Goal: Transaction & Acquisition: Purchase product/service

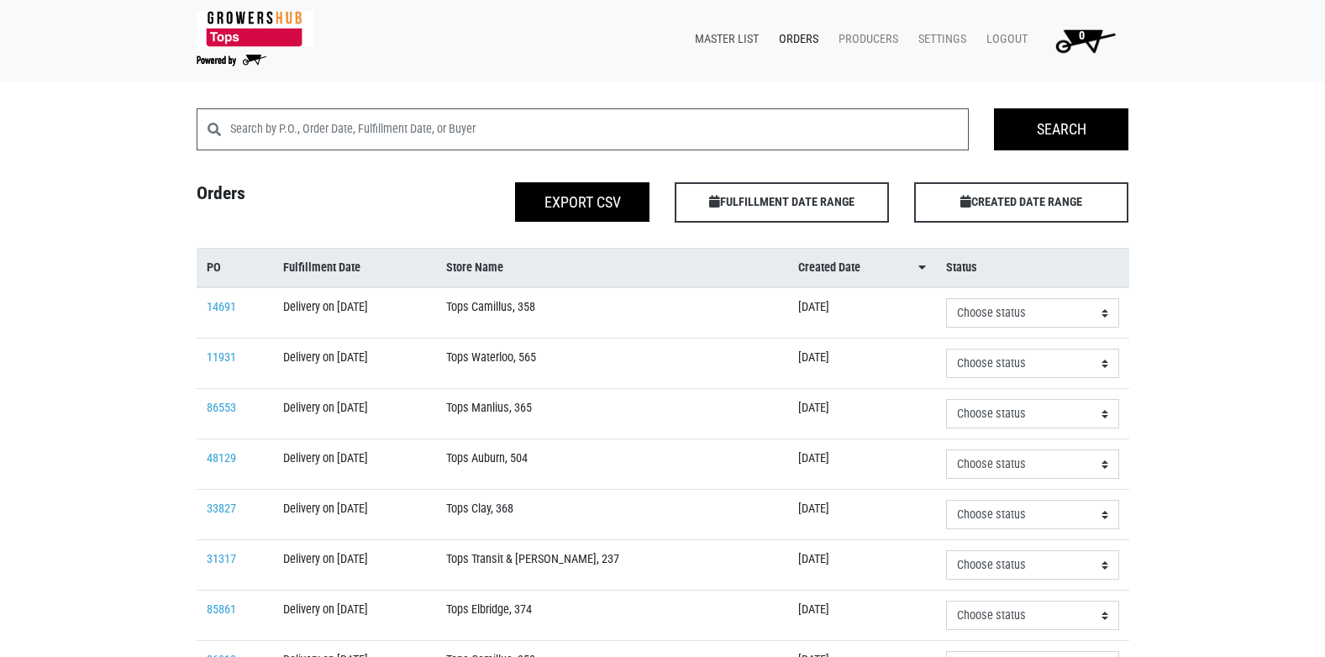
click at [742, 41] on link "Master List" at bounding box center [723, 40] width 84 height 32
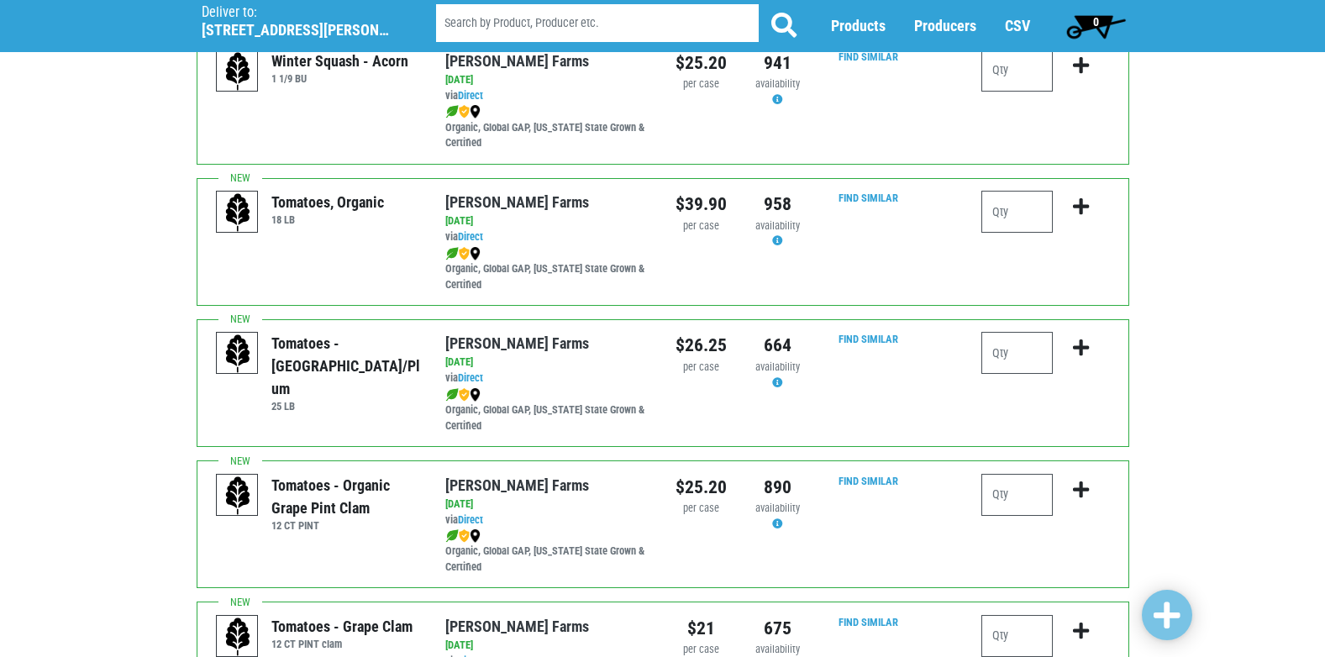
scroll to position [756, 0]
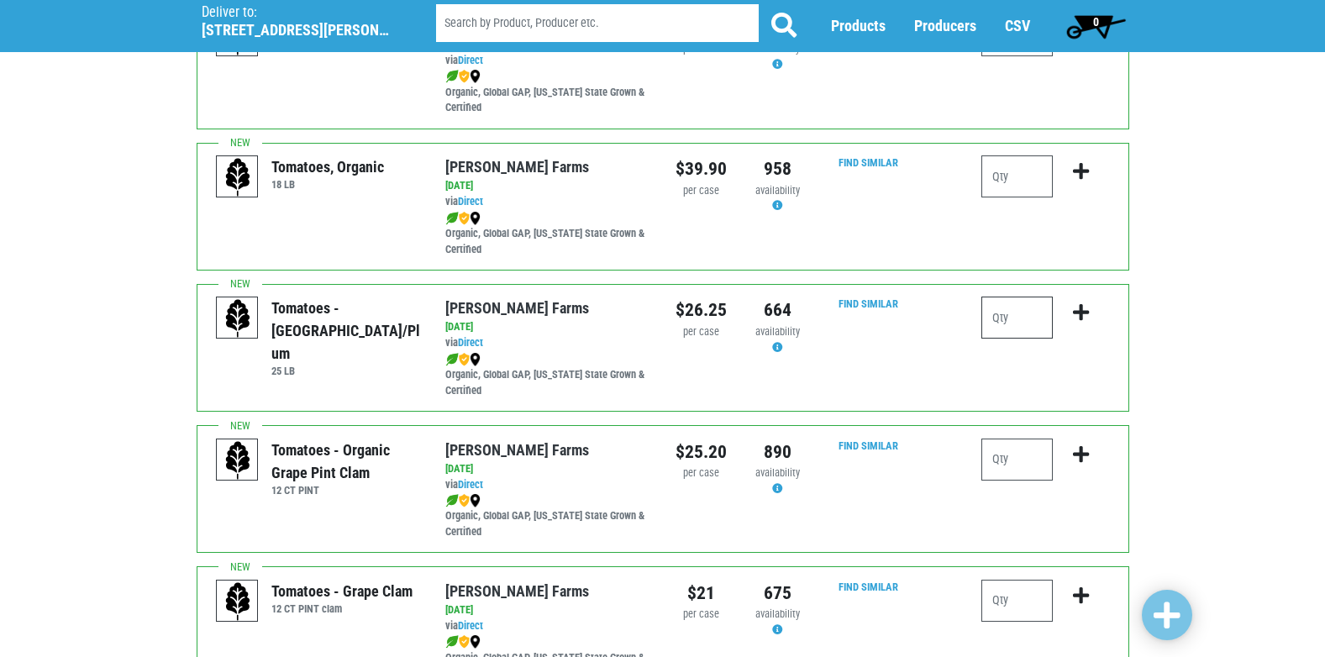
click at [1007, 323] on input "number" at bounding box center [1016, 318] width 71 height 42
type input "1"
click at [1080, 314] on icon "submit" at bounding box center [1081, 312] width 16 height 18
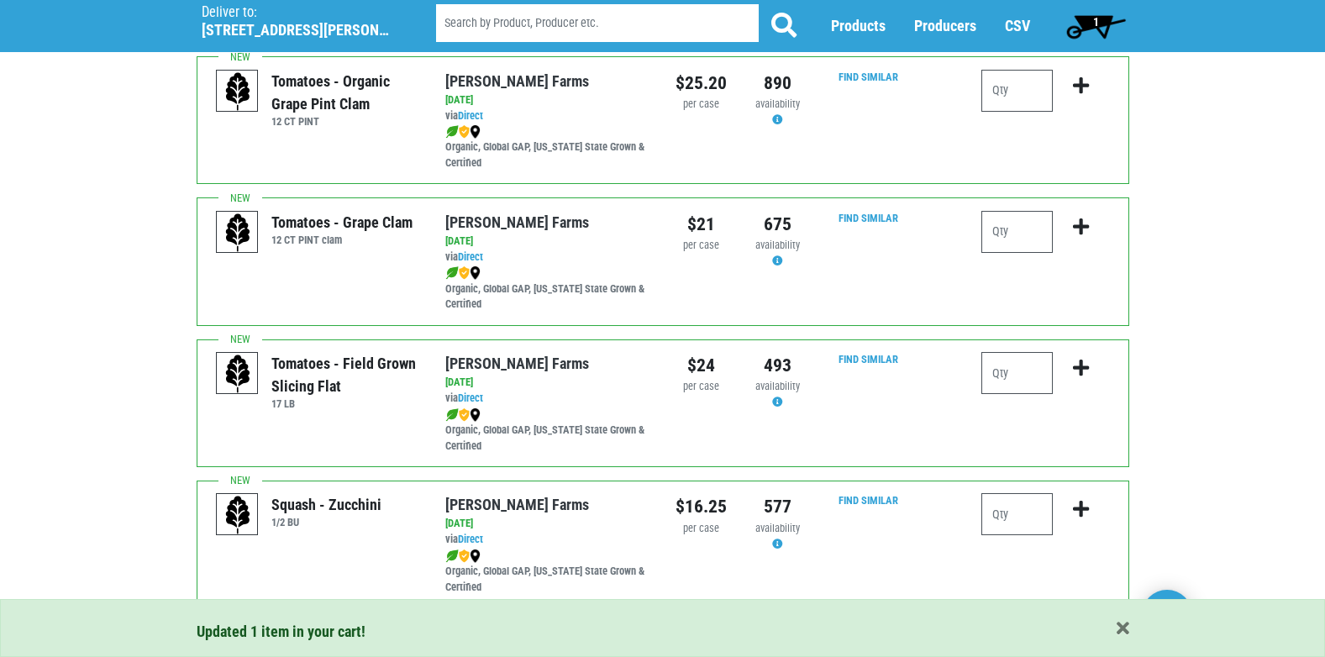
scroll to position [1176, 0]
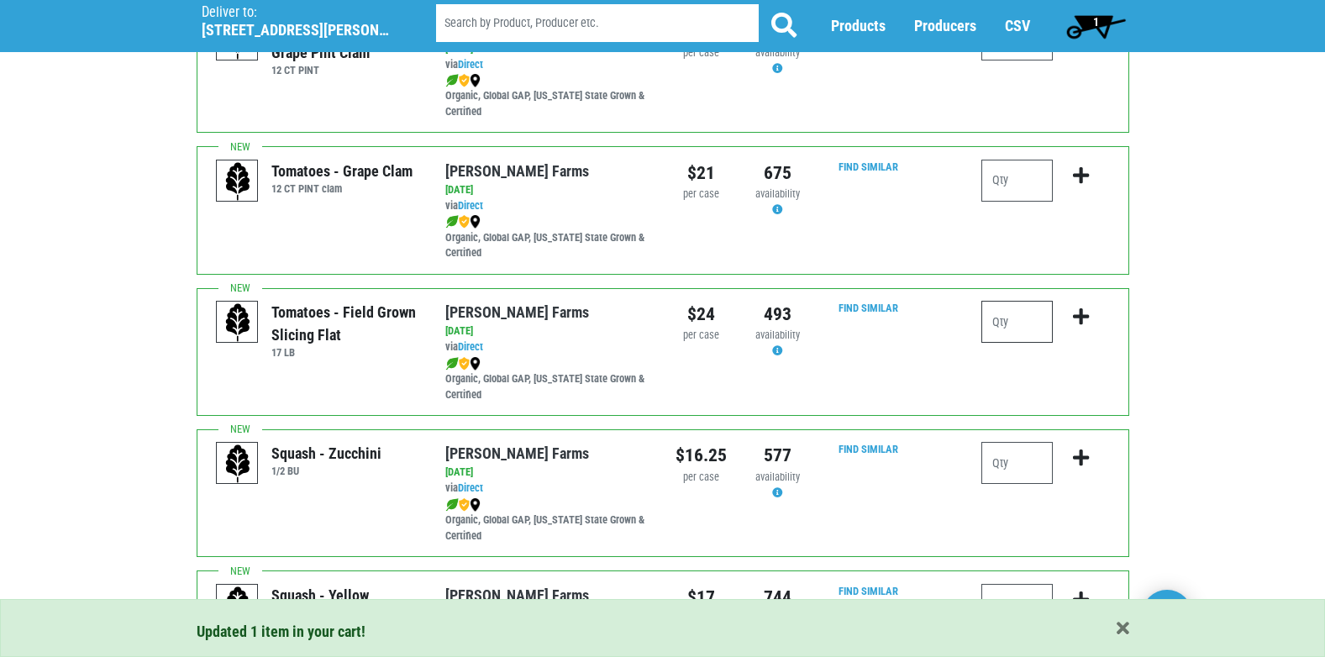
click at [1006, 323] on input "number" at bounding box center [1016, 322] width 71 height 42
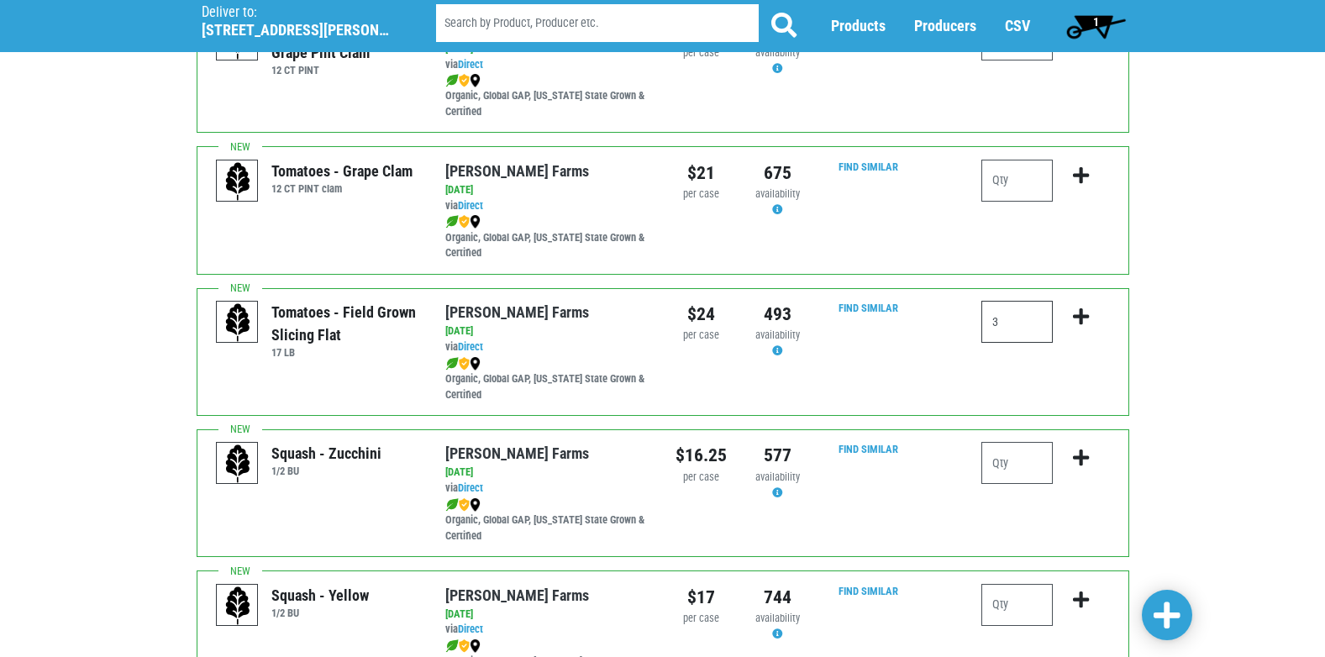
type input "3"
click at [1076, 315] on icon "submit" at bounding box center [1081, 316] width 16 height 18
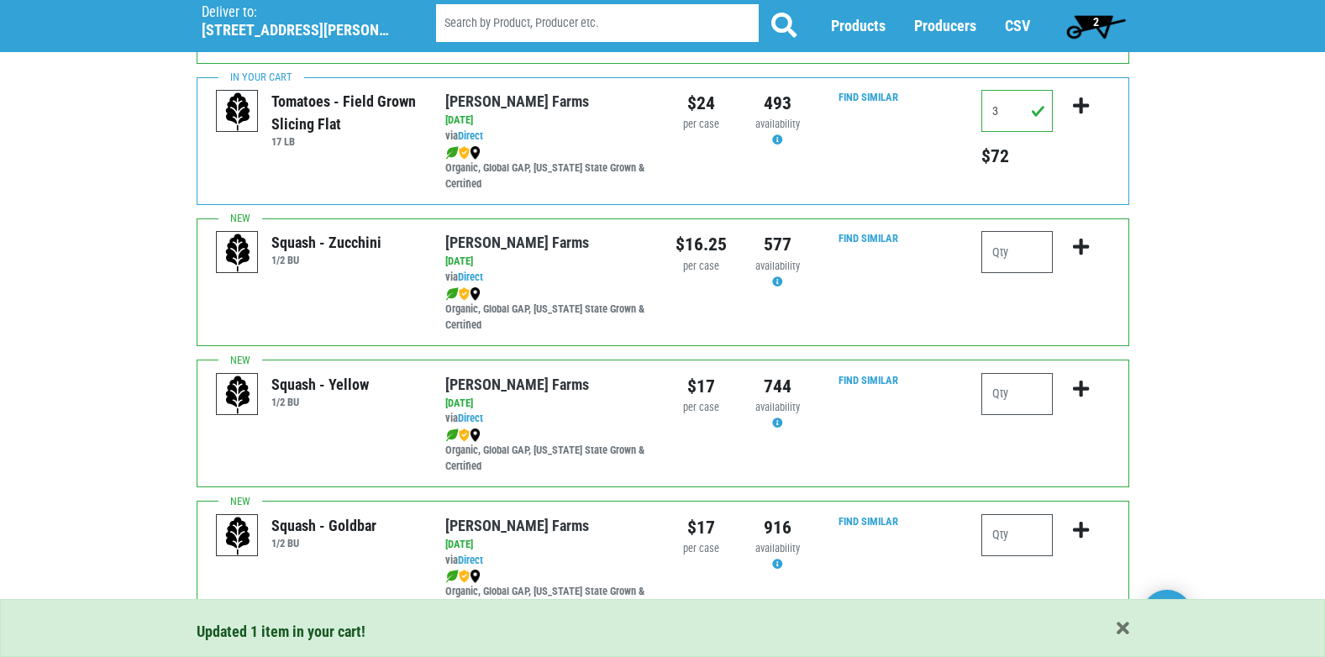
scroll to position [1428, 0]
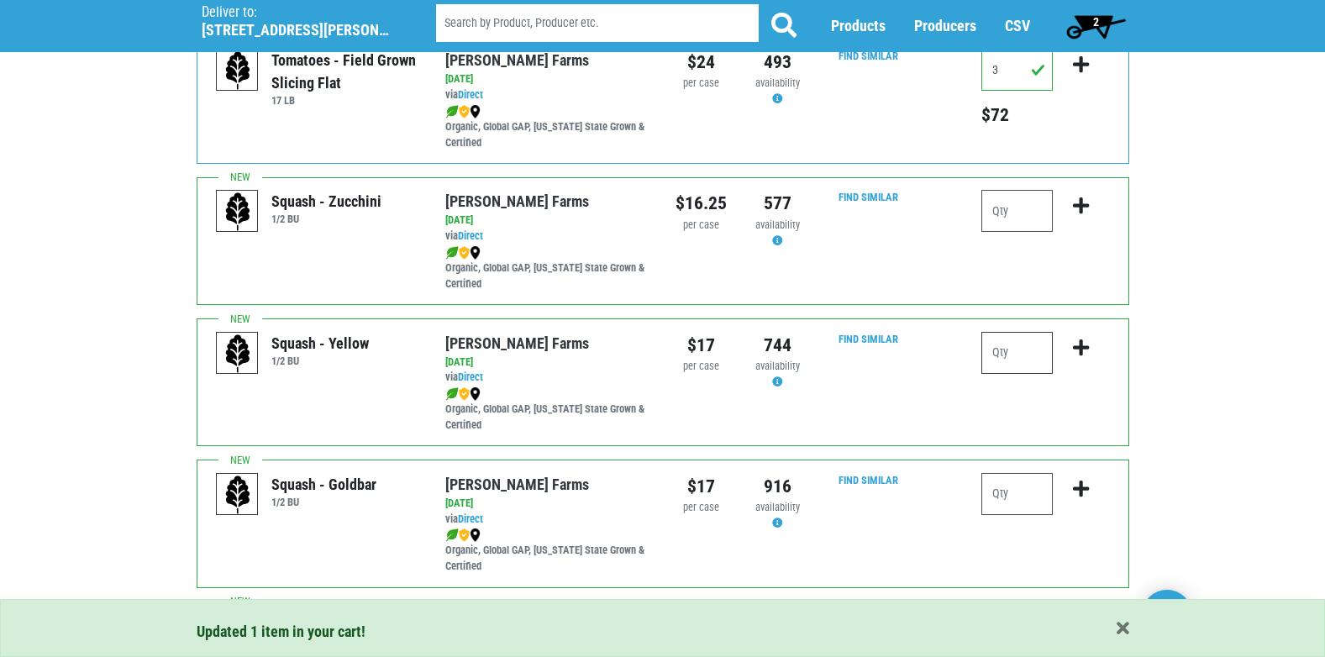
click at [1005, 349] on input "number" at bounding box center [1016, 353] width 71 height 42
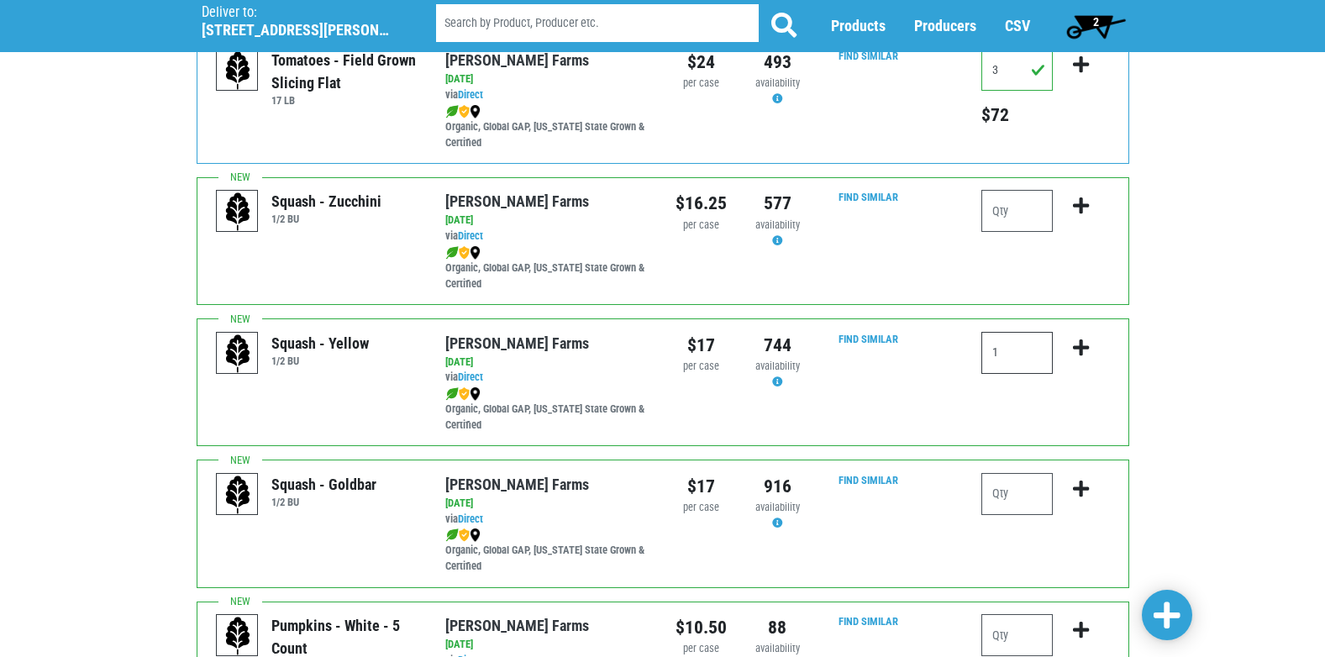
type input "1"
click at [1078, 348] on icon "submit" at bounding box center [1081, 348] width 16 height 18
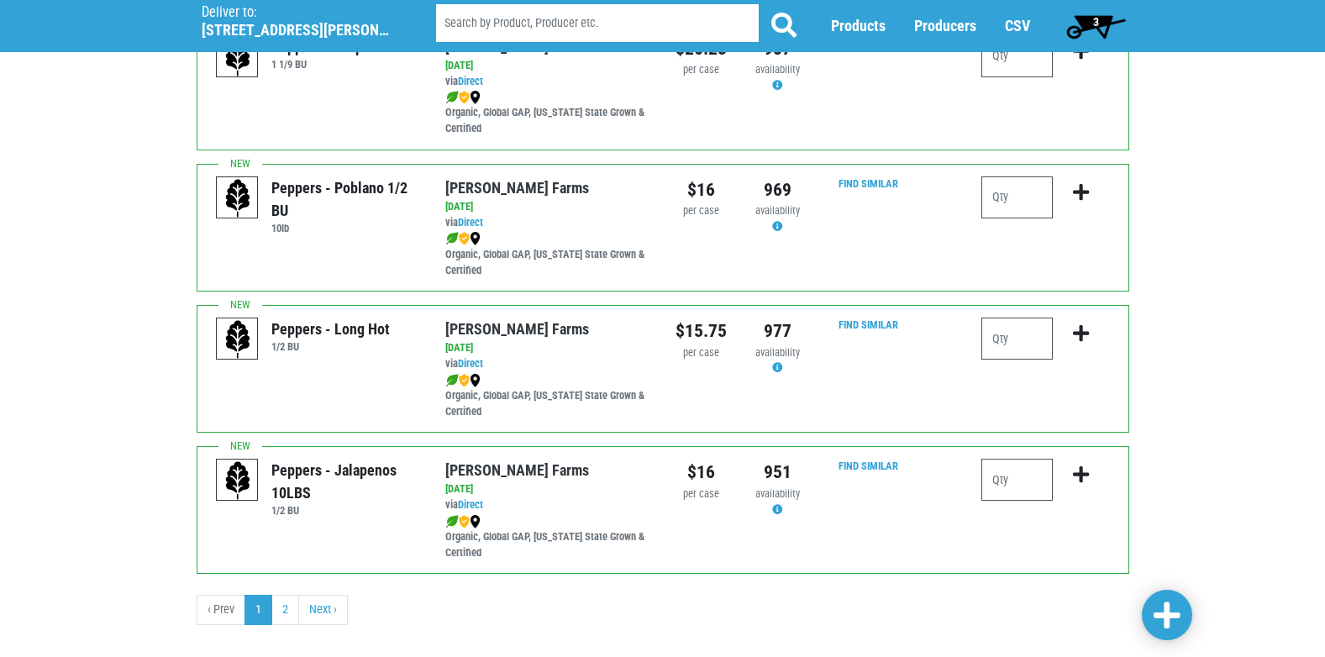
scroll to position [2455, 0]
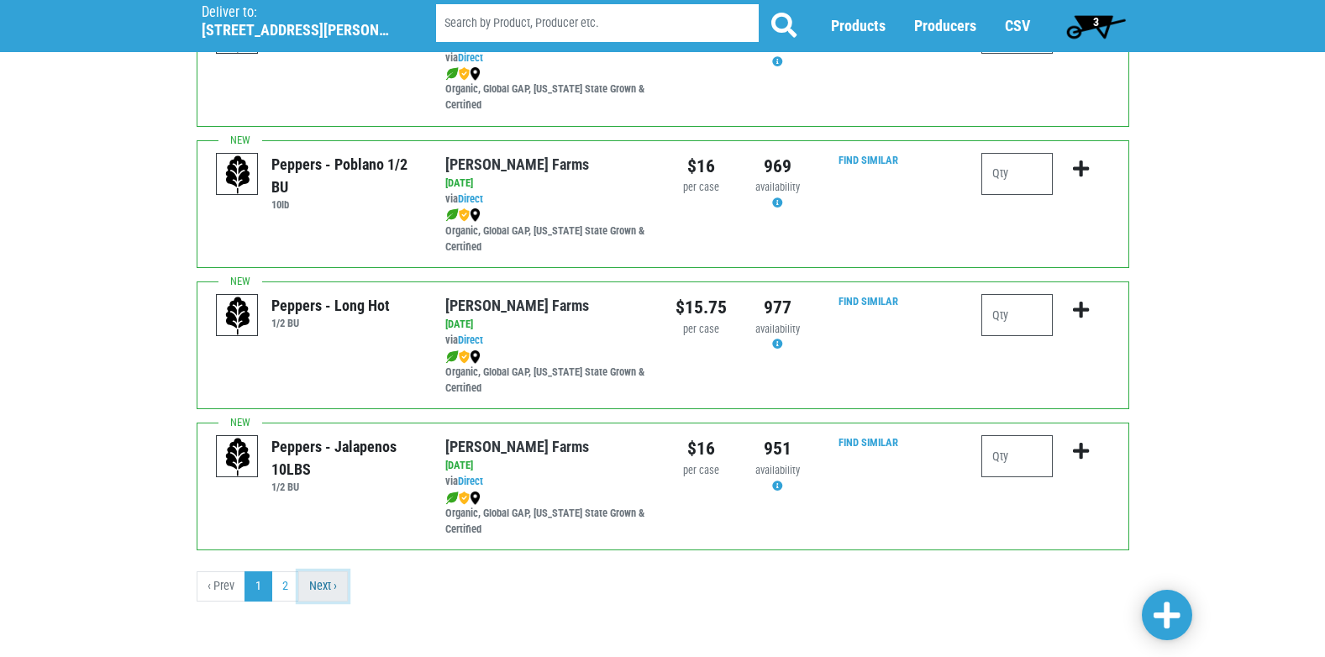
click at [328, 586] on link "Next ›" at bounding box center [323, 586] width 50 height 30
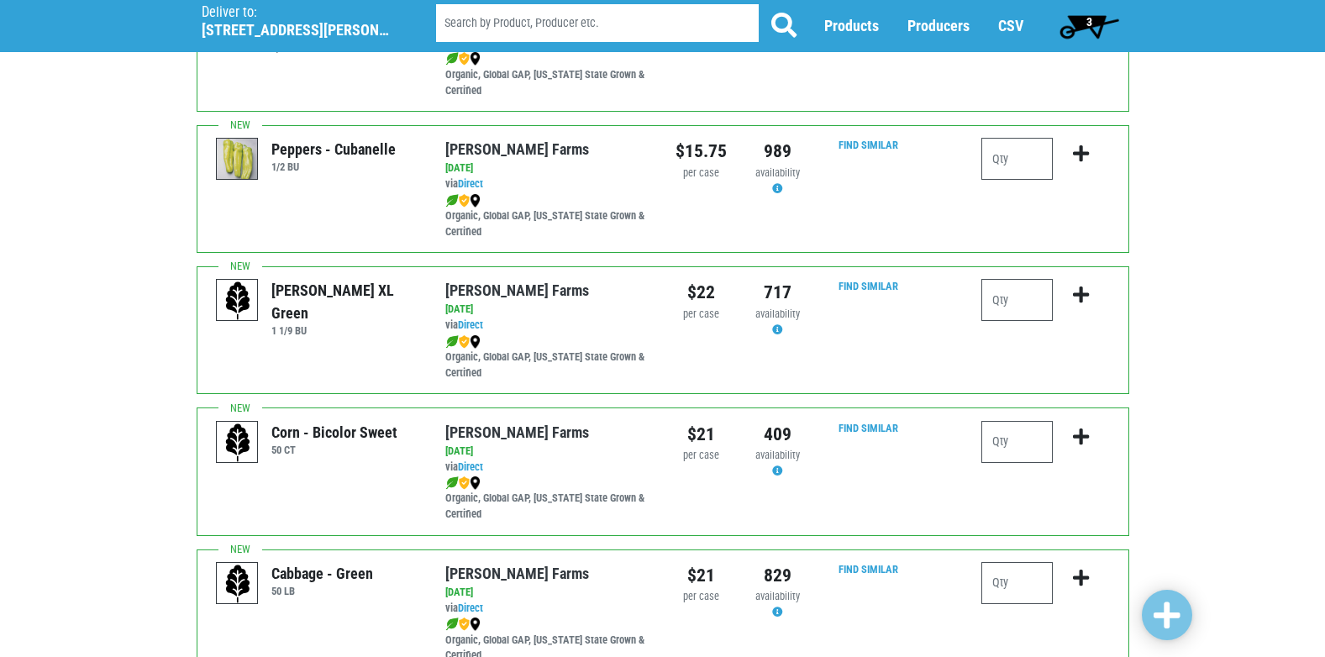
scroll to position [252, 0]
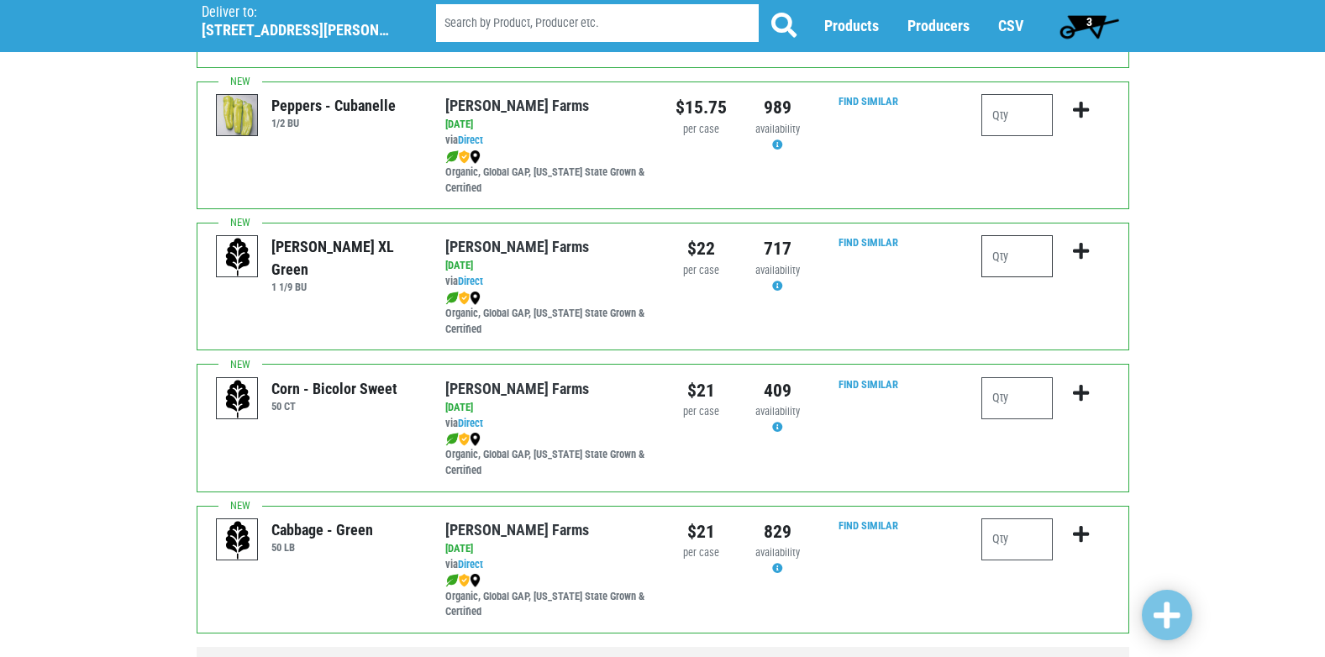
click at [997, 259] on input "number" at bounding box center [1016, 256] width 71 height 42
type input "2"
click at [1079, 253] on icon "submit" at bounding box center [1081, 251] width 16 height 18
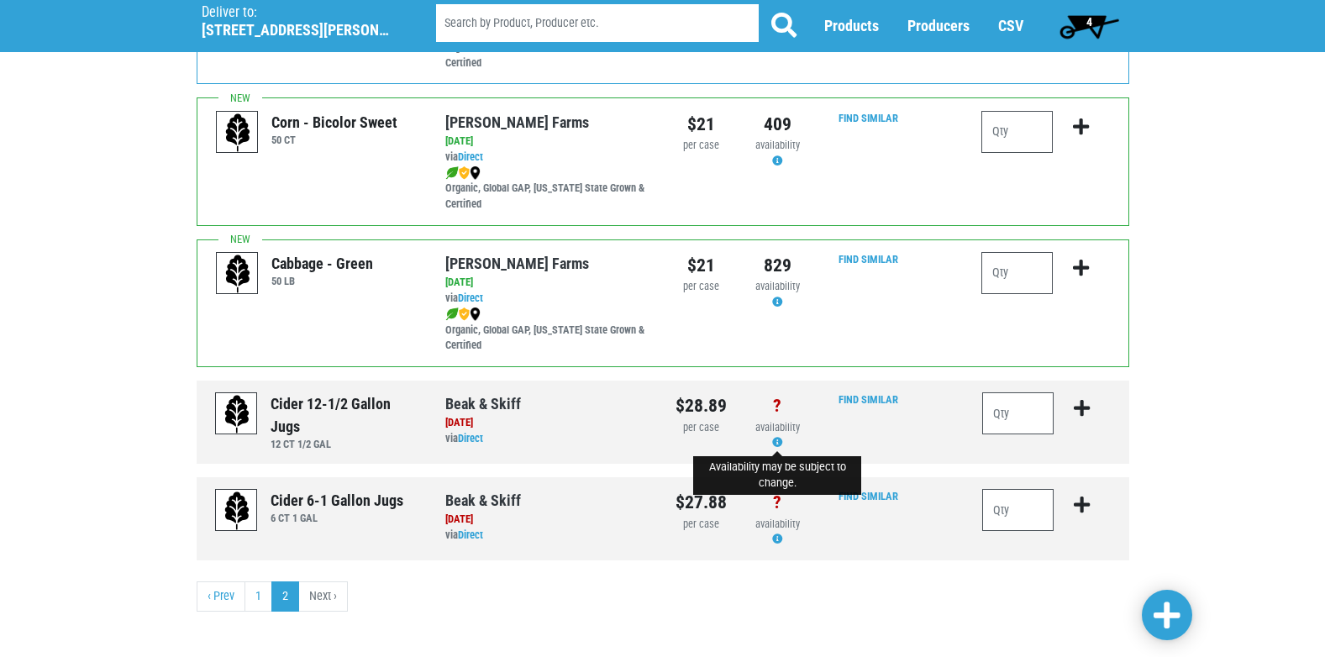
scroll to position [528, 0]
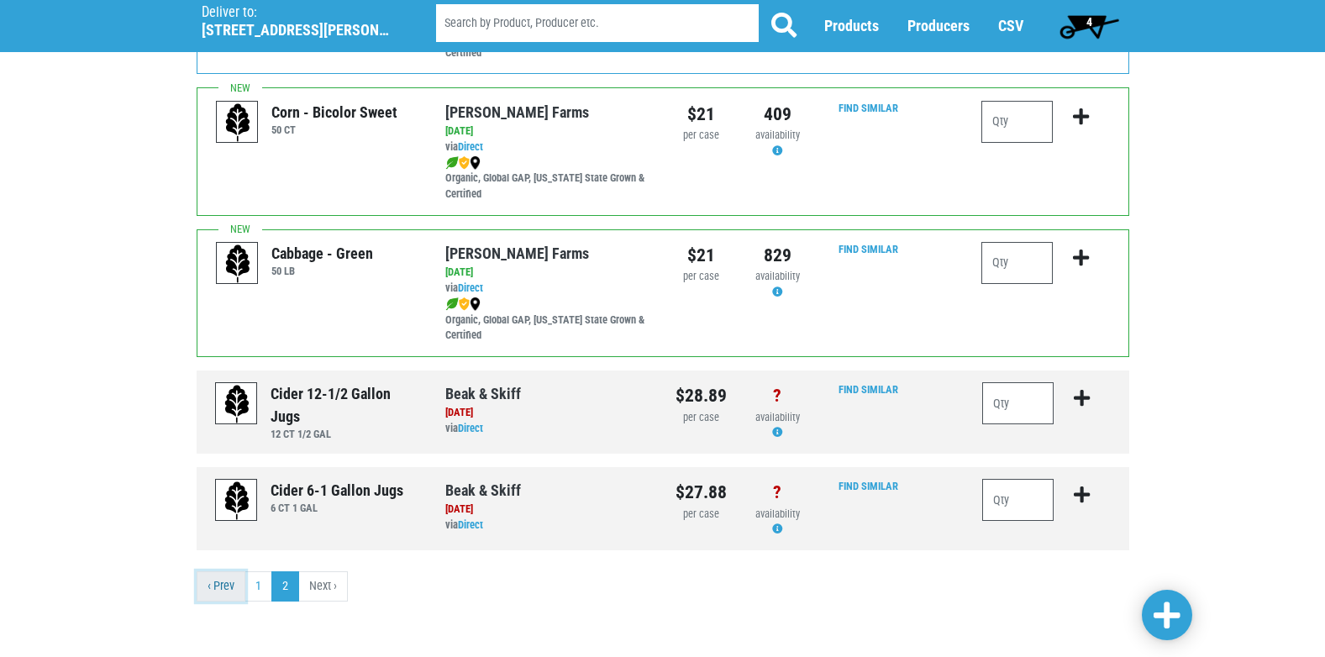
click at [221, 584] on link "‹ Prev" at bounding box center [221, 586] width 49 height 30
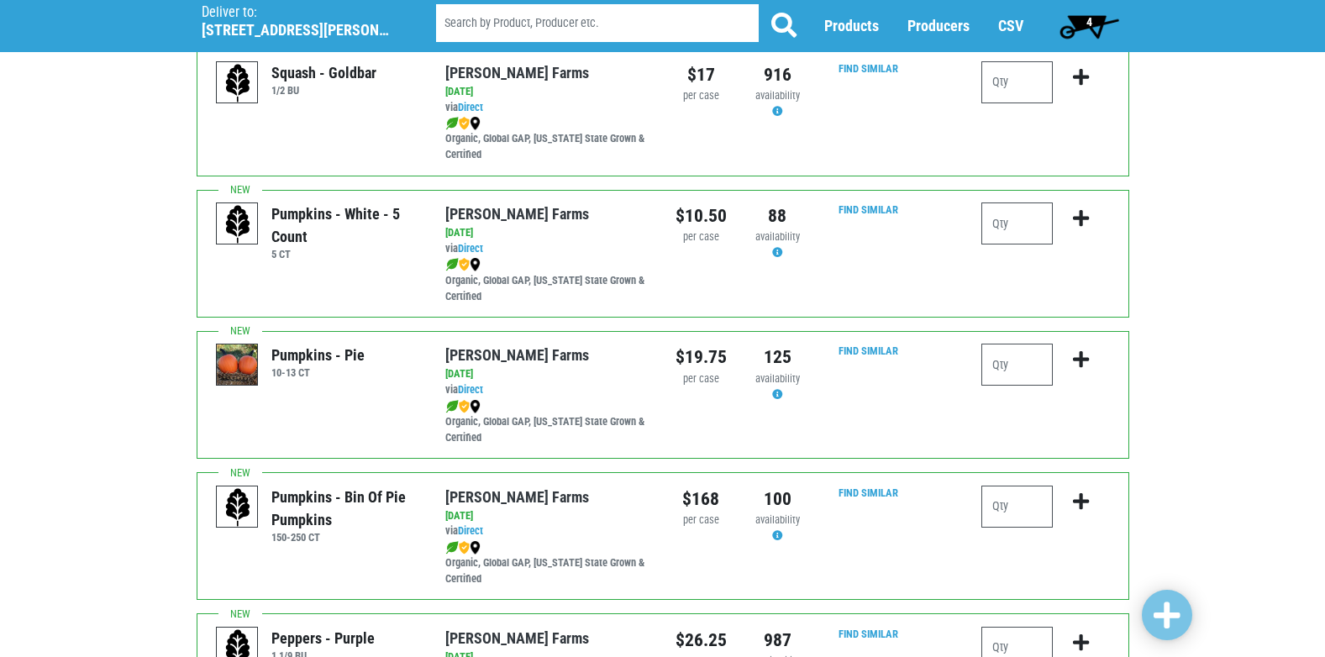
scroll to position [1764, 0]
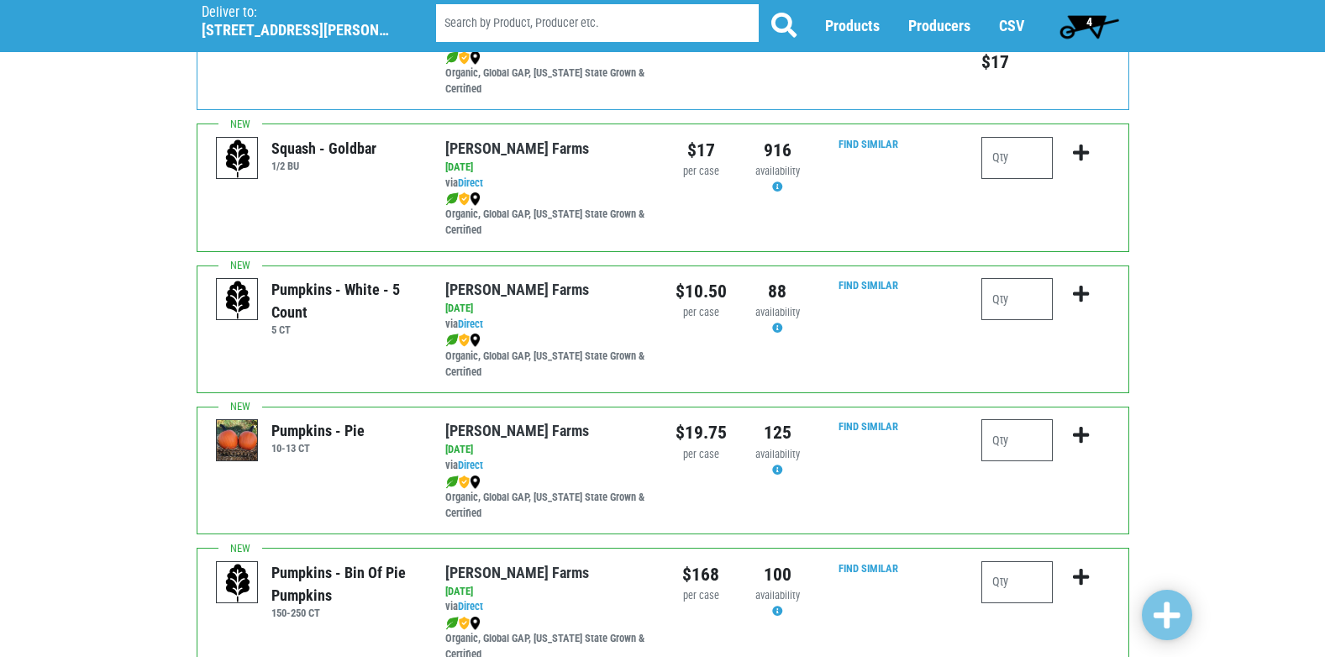
click at [1082, 18] on span "4" at bounding box center [1089, 26] width 75 height 34
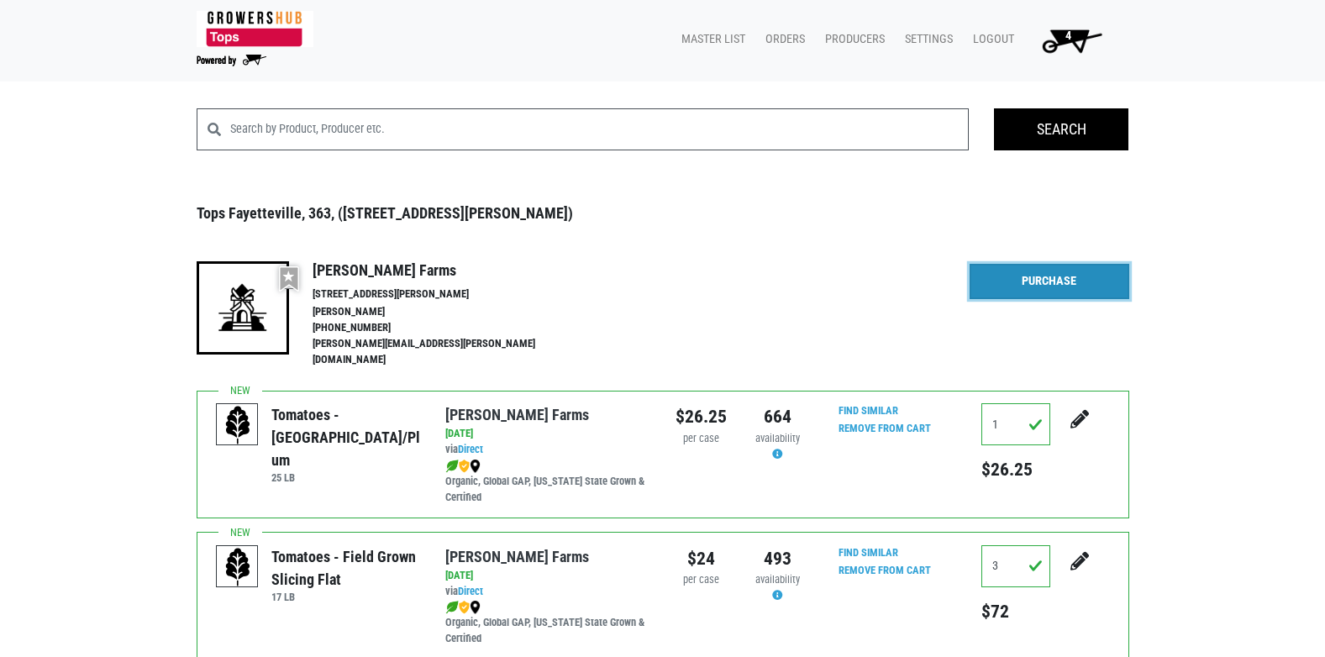
click at [1034, 281] on link "Purchase" at bounding box center [1049, 281] width 160 height 35
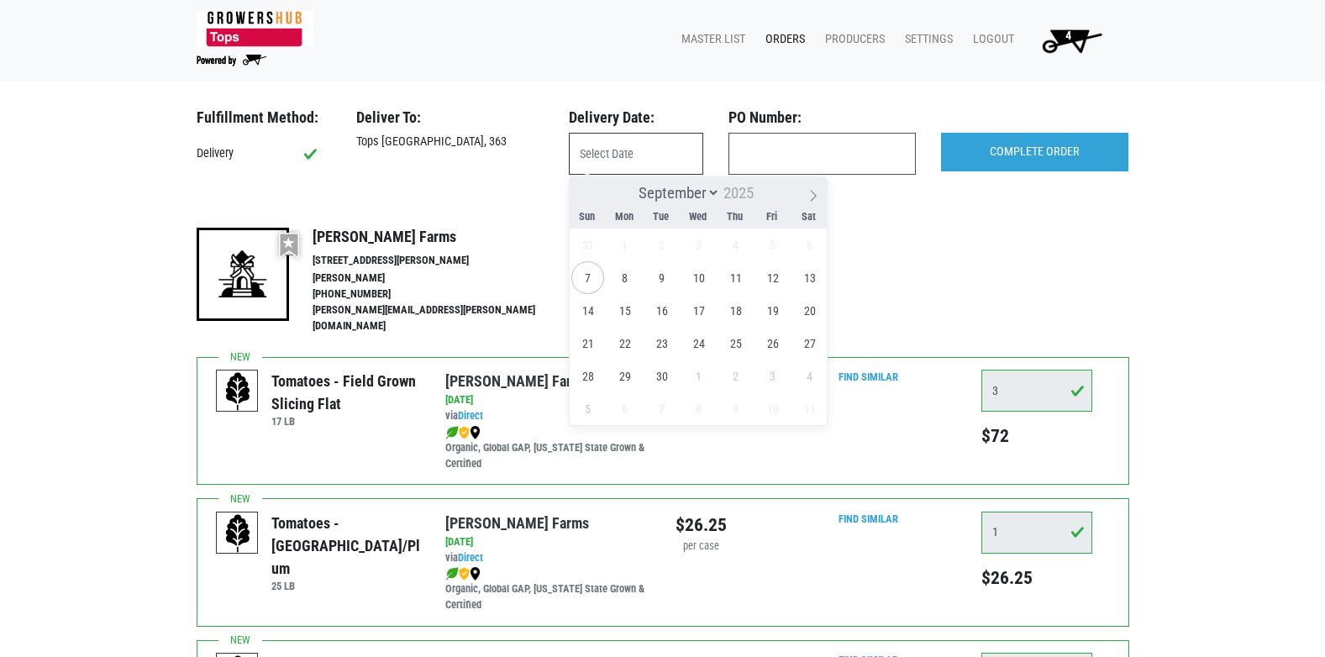
click at [650, 161] on input "text" at bounding box center [636, 154] width 134 height 42
click at [595, 278] on span "7" at bounding box center [587, 277] width 33 height 33
type input "[DATE]"
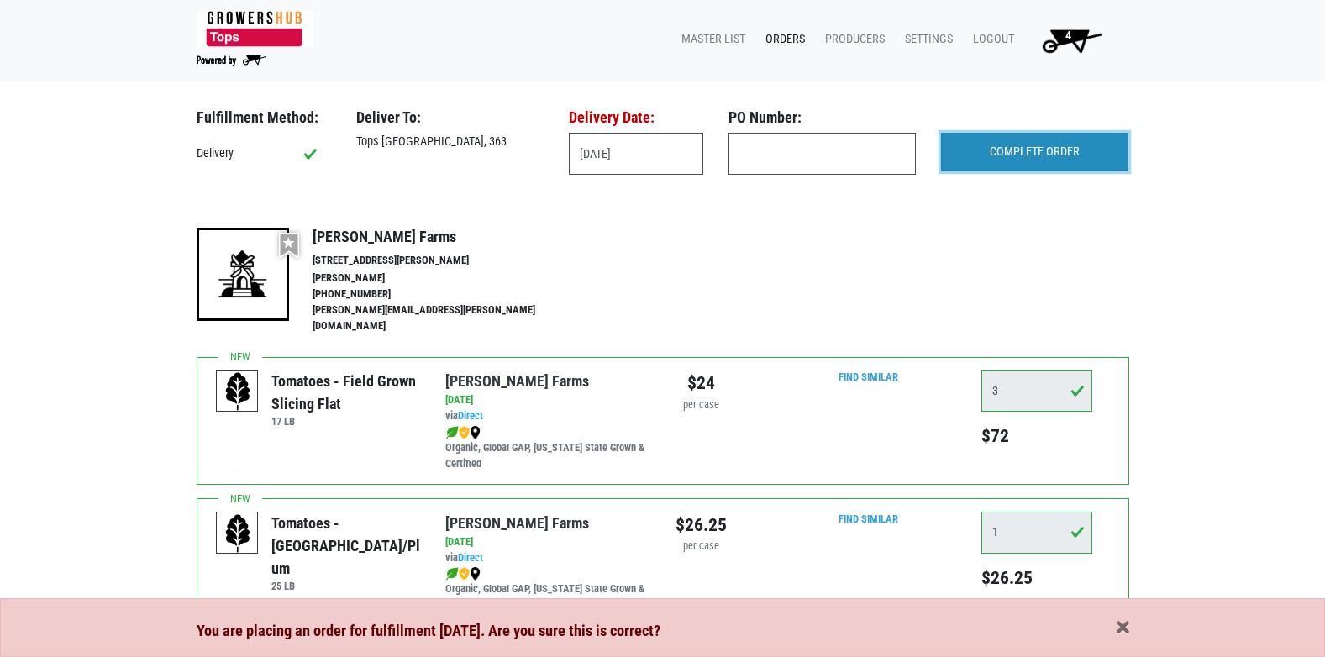
click at [992, 160] on input "COMPLETE ORDER" at bounding box center [1034, 152] width 187 height 39
